Goal: Task Accomplishment & Management: Complete application form

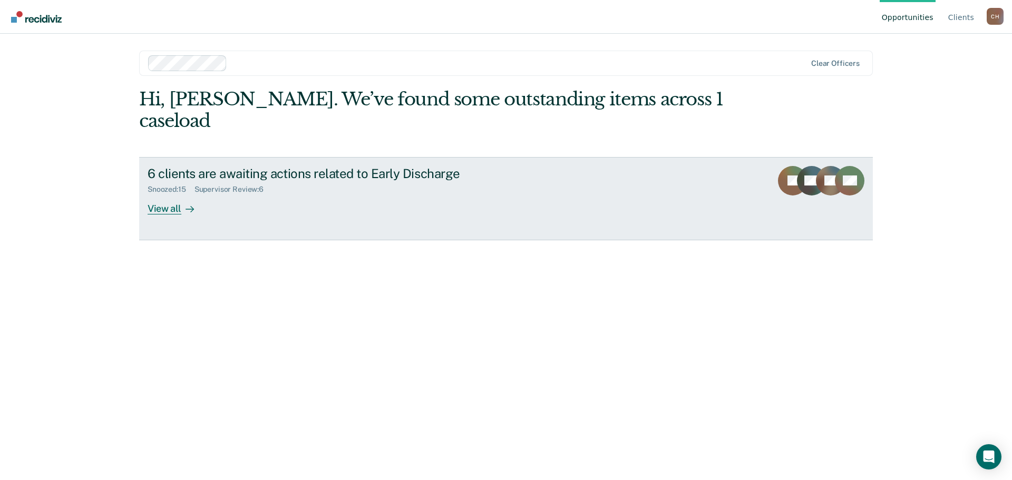
click at [188, 205] on icon at bounding box center [189, 209] width 8 height 8
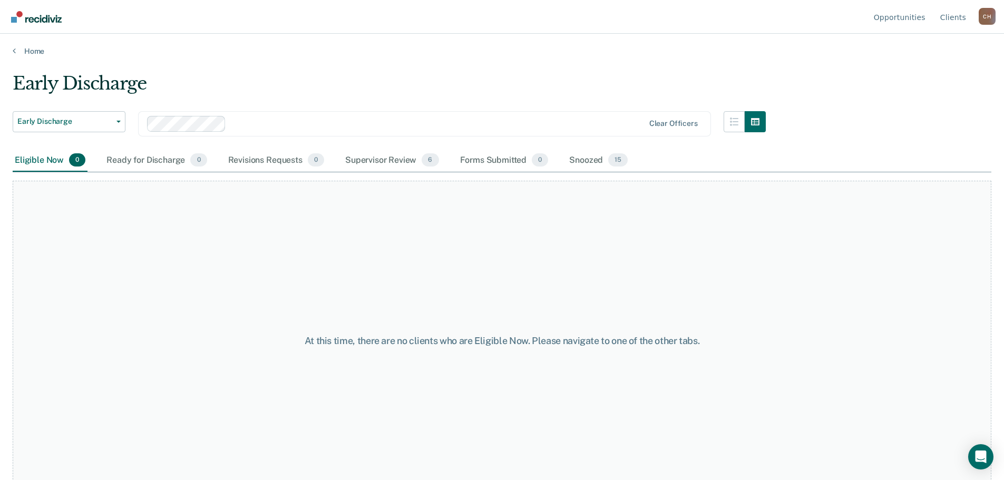
click at [414, 158] on div "Supervisor Review 6" at bounding box center [392, 160] width 98 height 23
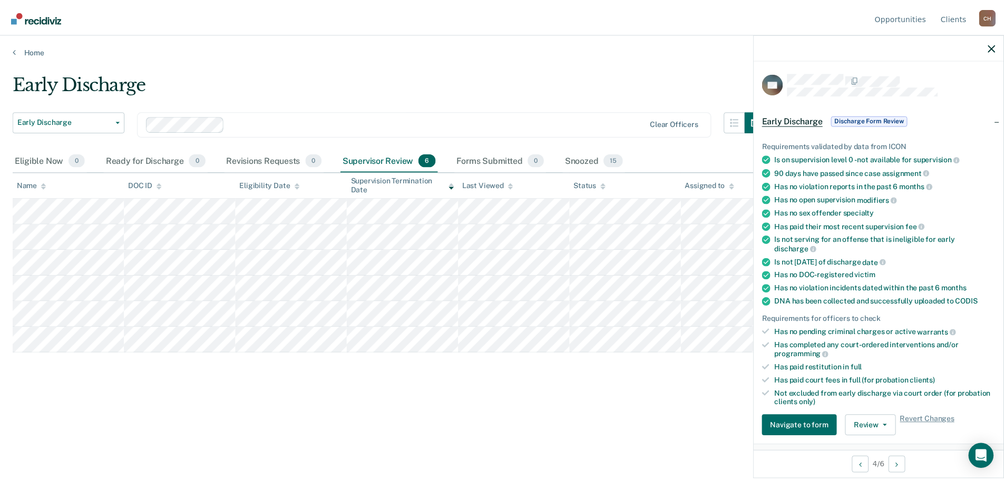
scroll to position [263, 0]
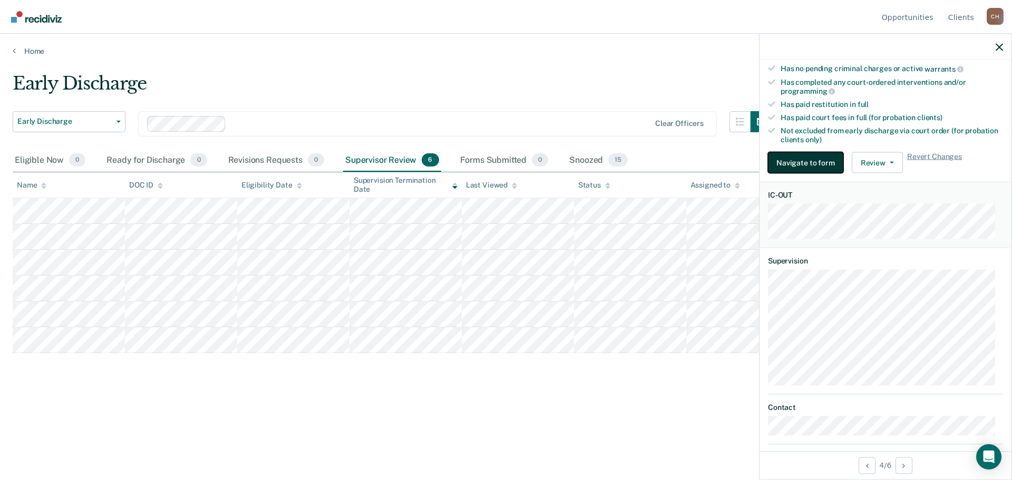
click at [816, 158] on button "Navigate to form" at bounding box center [805, 162] width 75 height 21
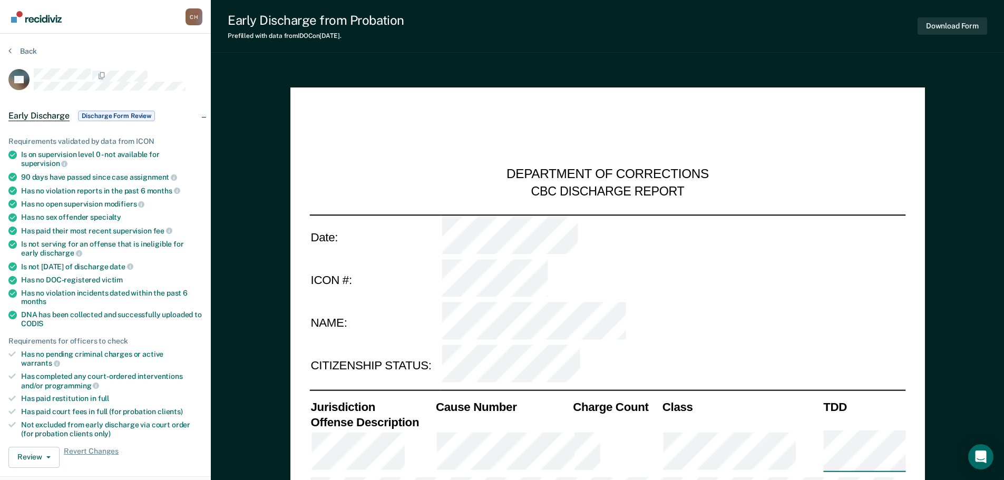
type textarea "x"
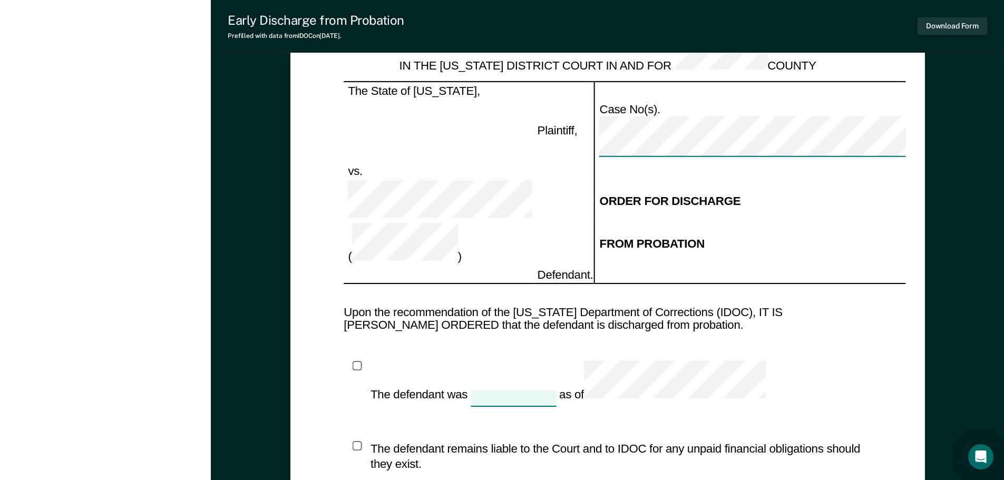
scroll to position [1054, 0]
